Goal: Browse casually

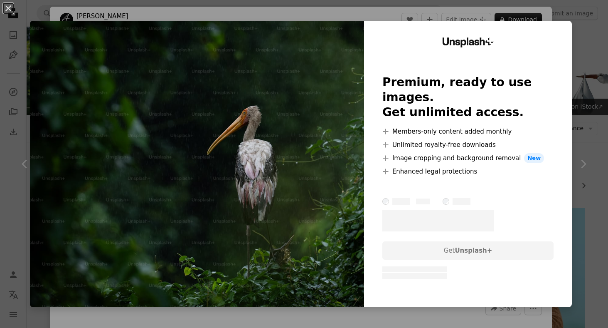
scroll to position [2628, 0]
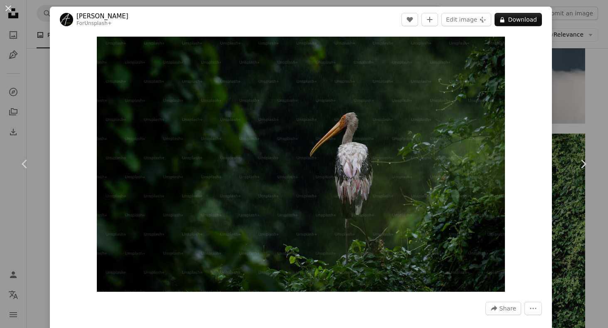
drag, startPoint x: 386, startPoint y: 94, endPoint x: 207, endPoint y: 6, distance: 199.3
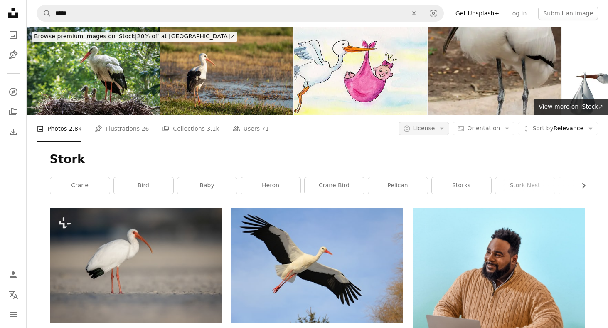
click at [441, 130] on button "A copyright icon © License Arrow down" at bounding box center [424, 128] width 51 height 13
click at [427, 178] on span "Unsplash+" at bounding box center [446, 180] width 51 height 8
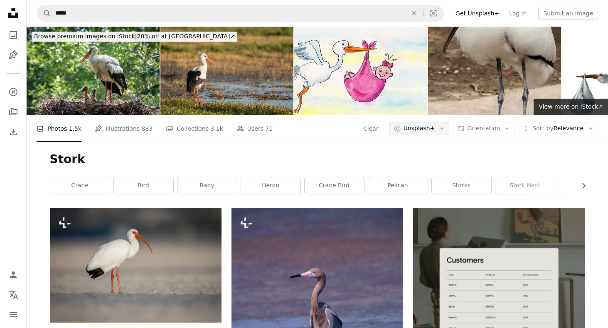
click at [446, 123] on button "A copyright icon © Unsplash+ Arrow down" at bounding box center [419, 128] width 61 height 13
click at [441, 188] on link "Free" at bounding box center [432, 194] width 68 height 15
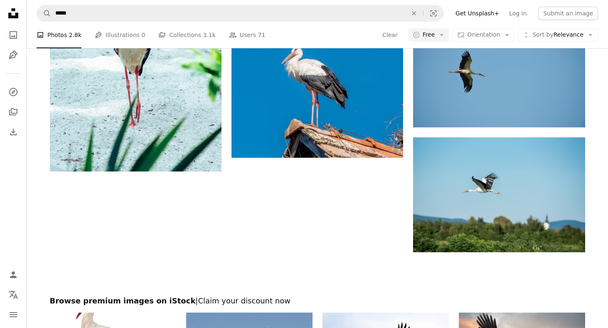
scroll to position [1471, 0]
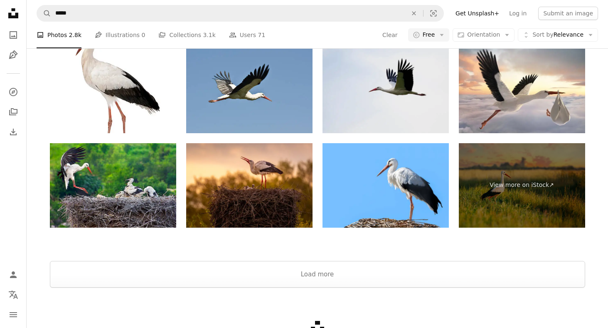
click at [393, 106] on img at bounding box center [386, 91] width 126 height 84
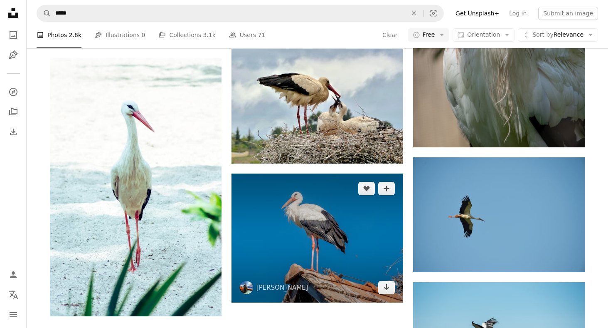
scroll to position [1061, 0]
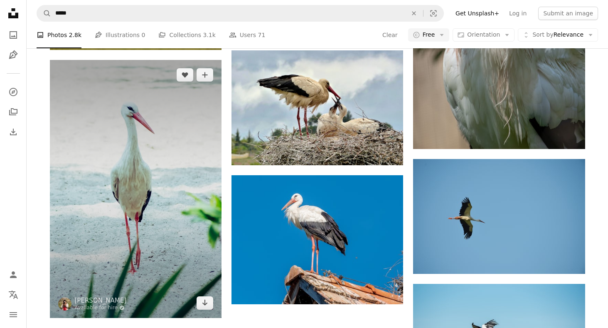
click at [123, 177] on img at bounding box center [136, 189] width 172 height 258
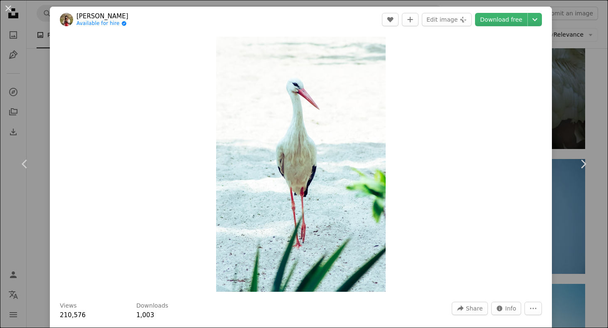
drag, startPoint x: 306, startPoint y: 148, endPoint x: 281, endPoint y: 2, distance: 148.4
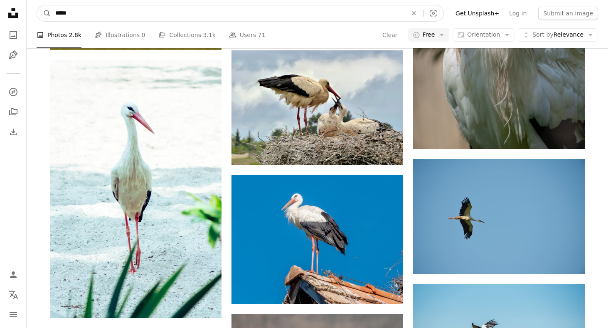
drag, startPoint x: 150, startPoint y: 15, endPoint x: 4, endPoint y: 3, distance: 146.3
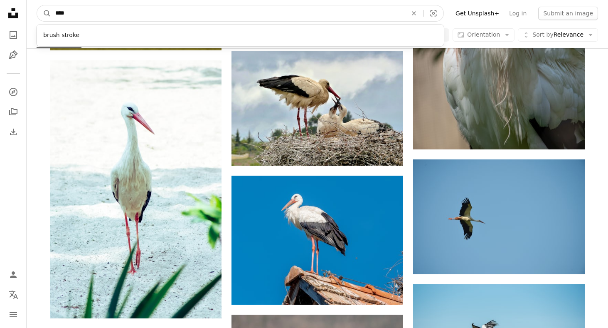
type input "*****"
click button "A magnifying glass" at bounding box center [44, 13] width 14 height 16
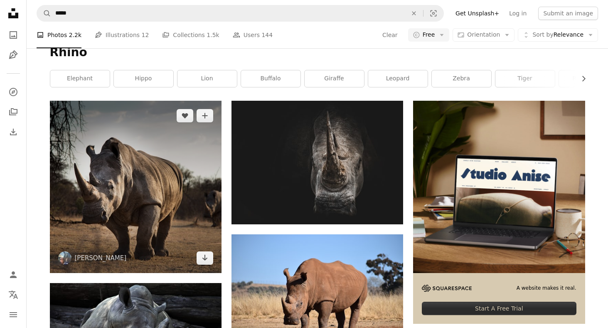
scroll to position [183, 0]
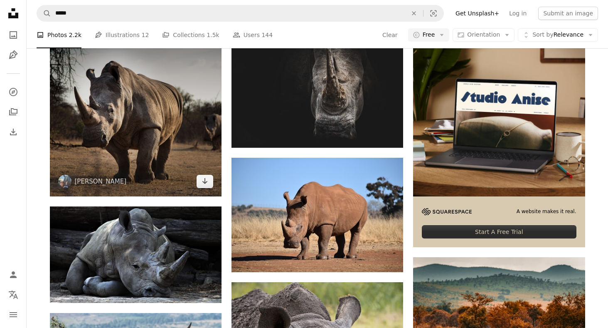
click at [137, 114] on img at bounding box center [136, 110] width 172 height 172
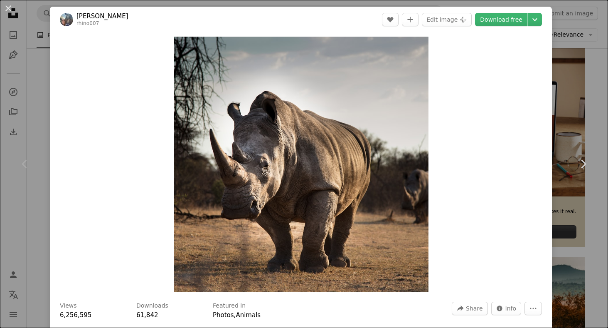
drag, startPoint x: 351, startPoint y: 182, endPoint x: 160, endPoint y: 2, distance: 262.6
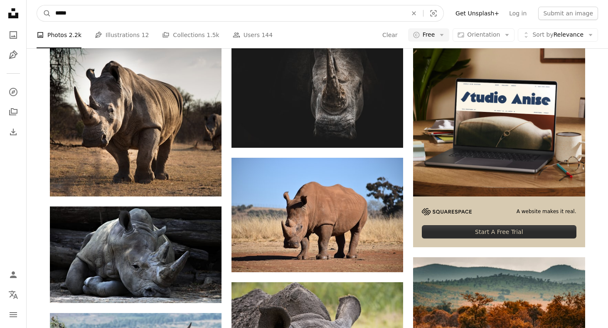
drag, startPoint x: 143, startPoint y: 15, endPoint x: 23, endPoint y: 2, distance: 120.9
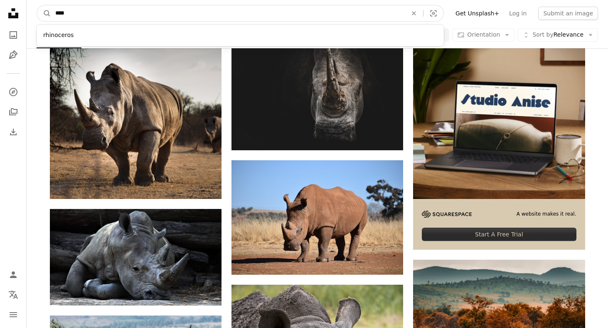
type input "*****"
click button "A magnifying glass" at bounding box center [44, 13] width 14 height 16
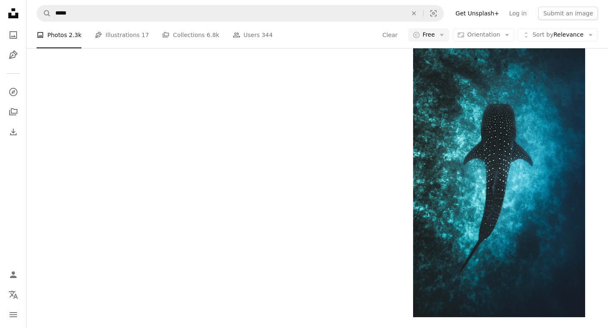
scroll to position [1293, 0]
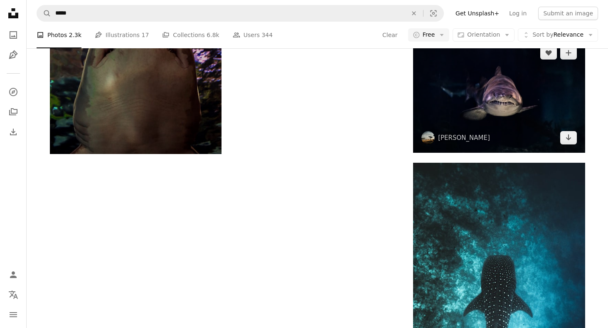
click at [519, 89] on img at bounding box center [499, 95] width 172 height 115
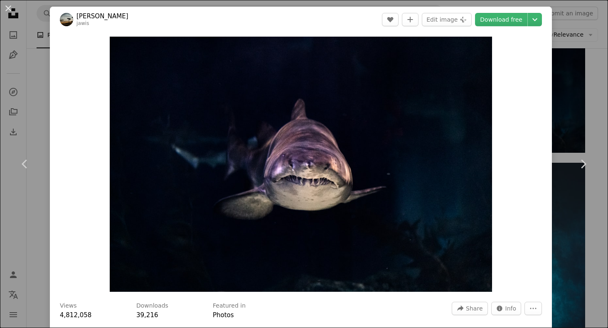
drag, startPoint x: 256, startPoint y: 193, endPoint x: 145, endPoint y: 13, distance: 212.0
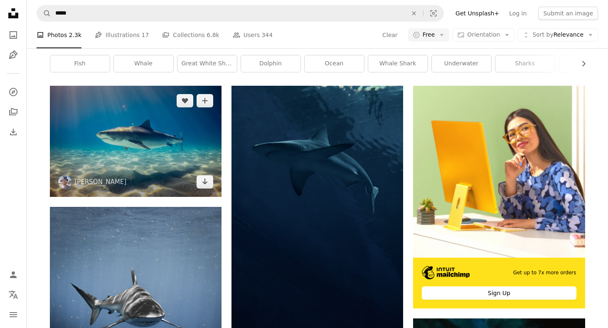
scroll to position [123, 0]
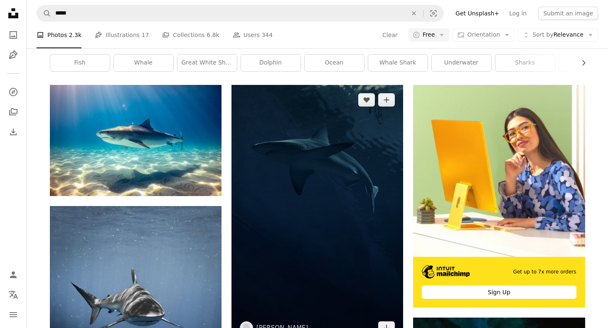
click at [345, 188] on img at bounding box center [318, 214] width 172 height 258
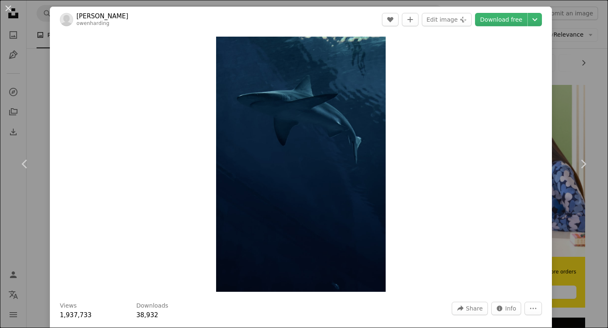
drag, startPoint x: 337, startPoint y: 129, endPoint x: 186, endPoint y: 10, distance: 192.4
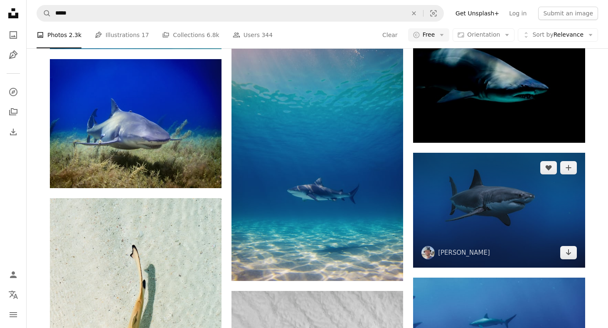
scroll to position [675, 0]
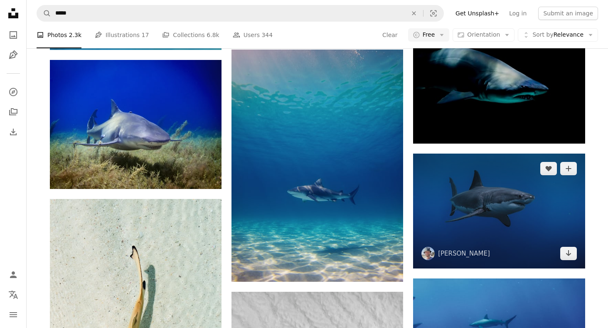
click at [511, 216] on img at bounding box center [499, 210] width 172 height 114
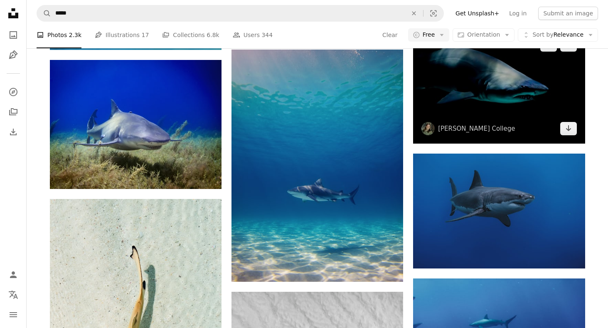
click at [513, 101] on img at bounding box center [499, 87] width 172 height 114
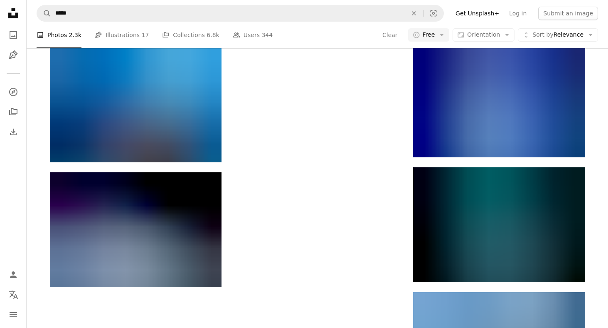
scroll to position [2153, 0]
